Goal: Find specific page/section: Find specific page/section

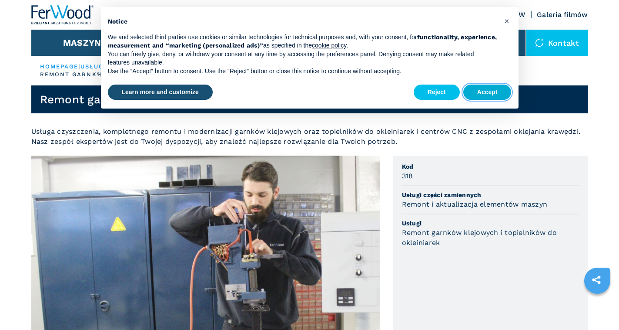
click at [496, 91] on button "Accept" at bounding box center [488, 92] width 48 height 16
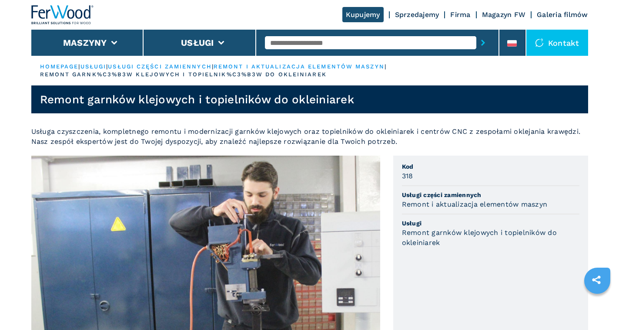
click at [556, 47] on div "Kontakt" at bounding box center [558, 43] width 62 height 26
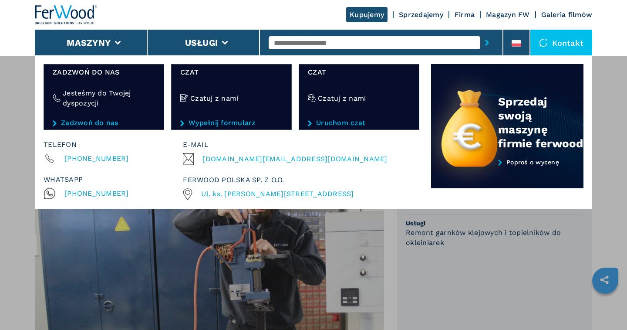
click at [562, 40] on div "Kontakt" at bounding box center [561, 43] width 62 height 26
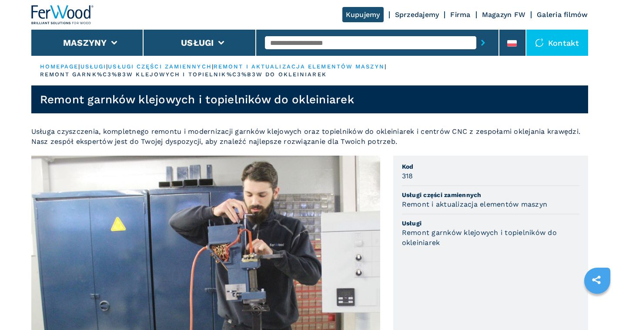
click at [558, 51] on div "Kontakt" at bounding box center [558, 43] width 62 height 26
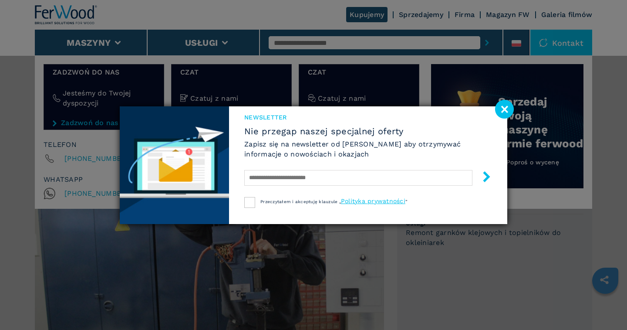
click at [509, 107] on image at bounding box center [504, 109] width 19 height 19
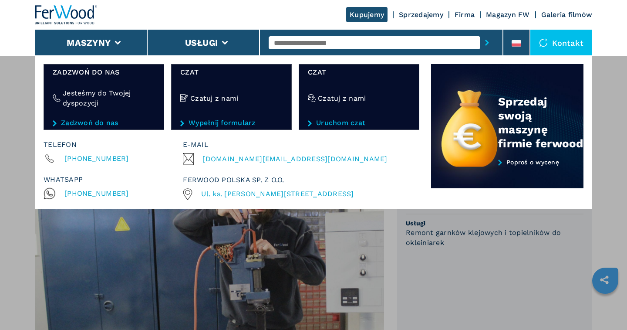
click at [465, 296] on div "Maszyny Okleiniarki Formatyzerki Centrum obróbcze cnc Wiertarki - kołczarki Pił…" at bounding box center [313, 220] width 627 height 330
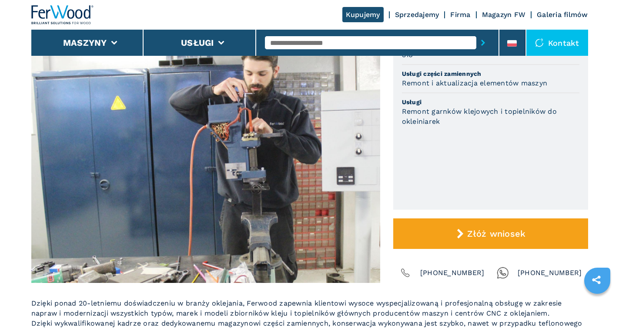
scroll to position [54, 0]
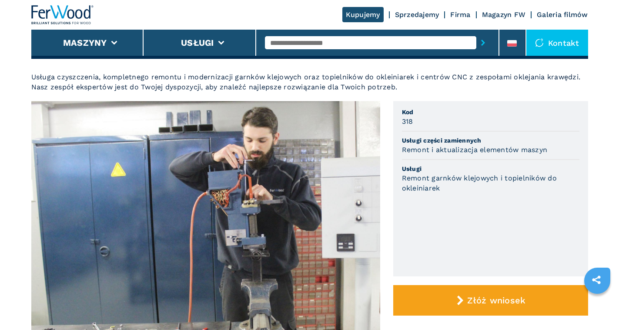
click at [464, 17] on link "Firma" at bounding box center [461, 14] width 20 height 8
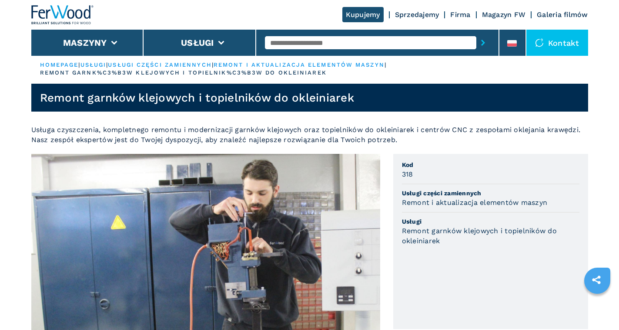
scroll to position [0, 0]
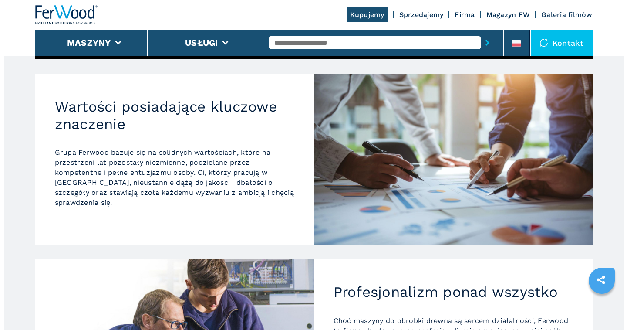
scroll to position [609, 0]
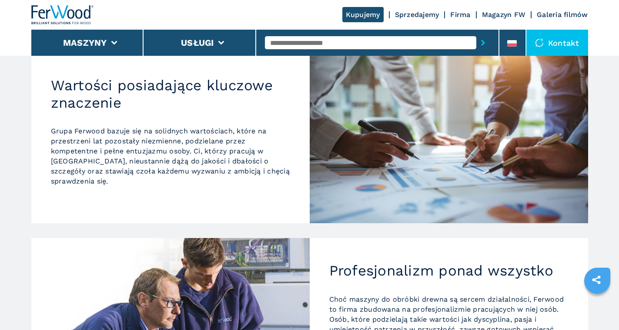
click at [570, 28] on div "Kupujemy Sprzedajemy Firma Magazyn FW Galeria filmów" at bounding box center [309, 15] width 557 height 30
click at [561, 44] on div "Kontakt" at bounding box center [558, 43] width 62 height 26
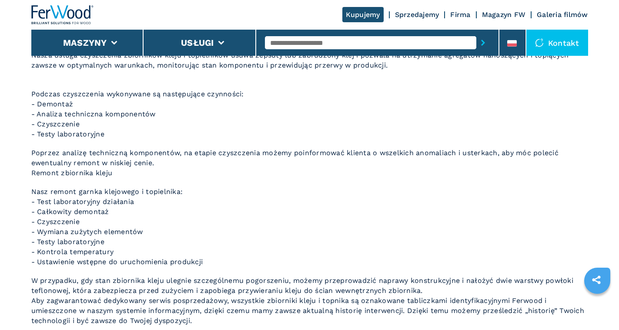
scroll to position [522, 0]
